Goal: Find specific page/section: Find specific page/section

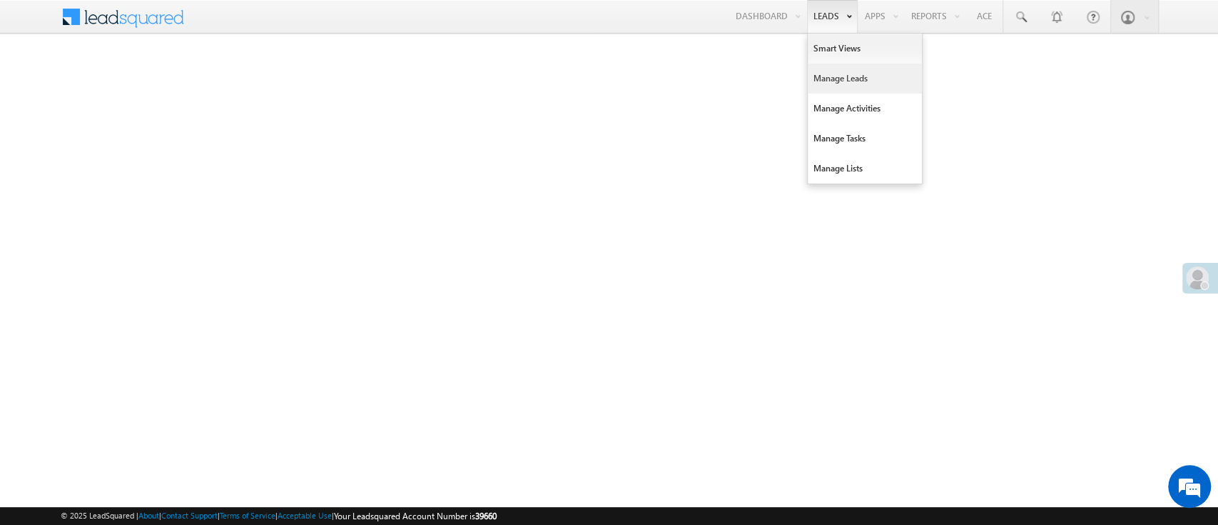
click at [835, 71] on link "Manage Leads" at bounding box center [865, 79] width 114 height 30
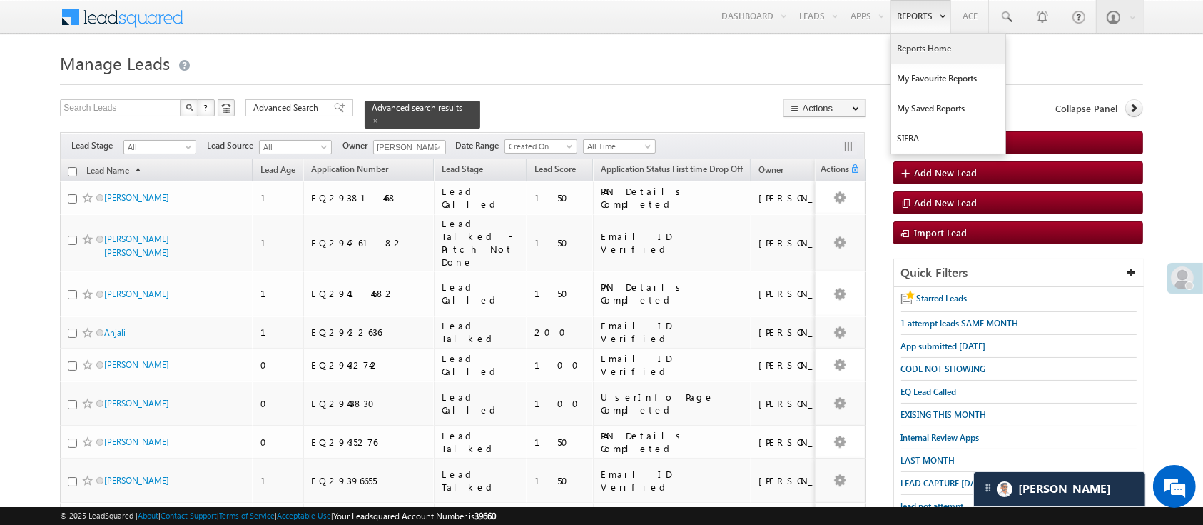
click at [907, 46] on link "Reports Home" at bounding box center [948, 49] width 114 height 30
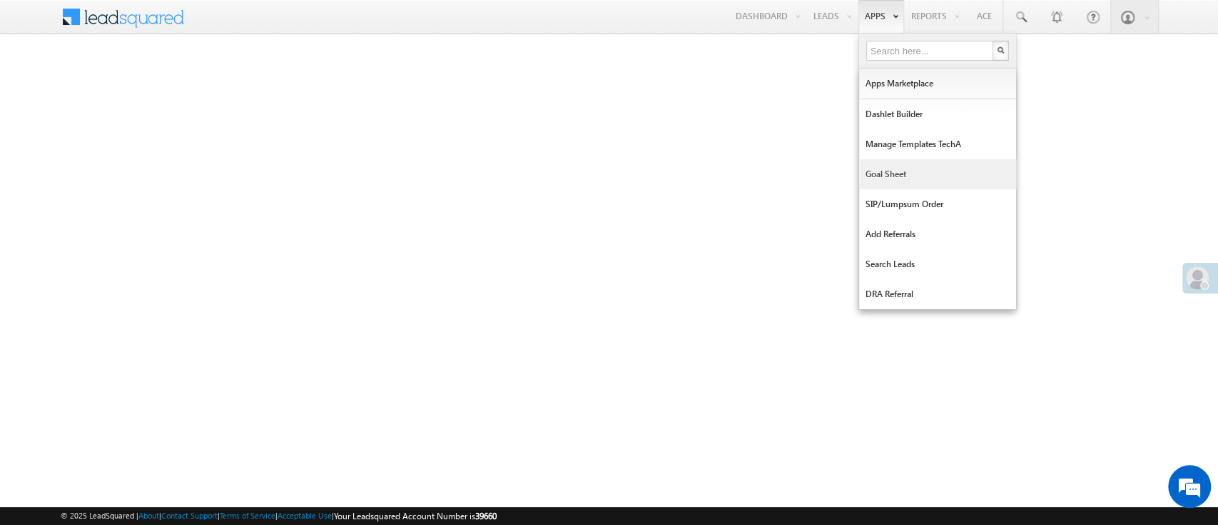
click at [900, 170] on link "Goal Sheet" at bounding box center [937, 174] width 157 height 30
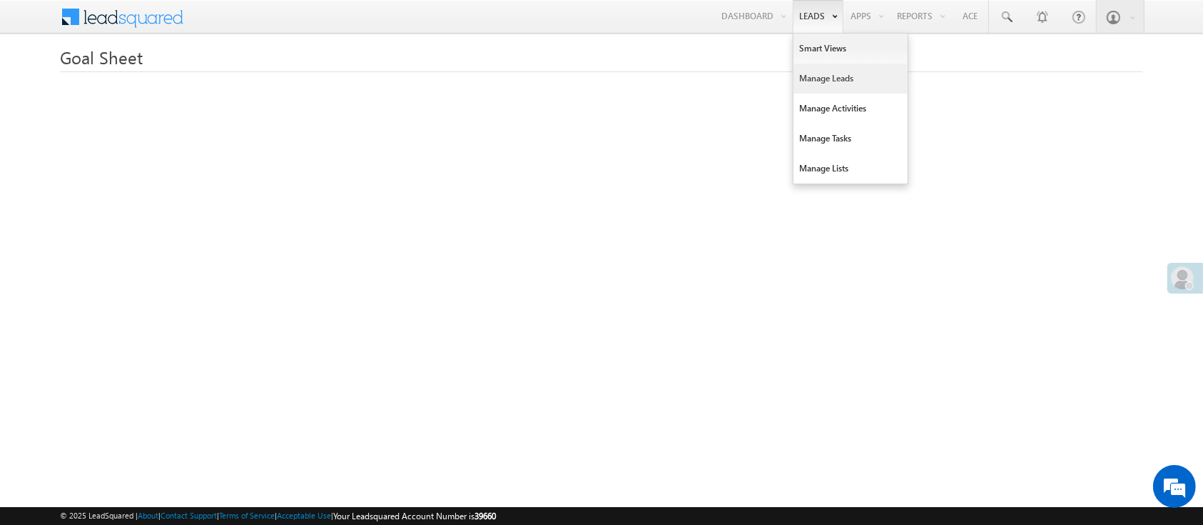
click at [844, 86] on link "Manage Leads" at bounding box center [851, 79] width 114 height 30
